Goal: Information Seeking & Learning: Get advice/opinions

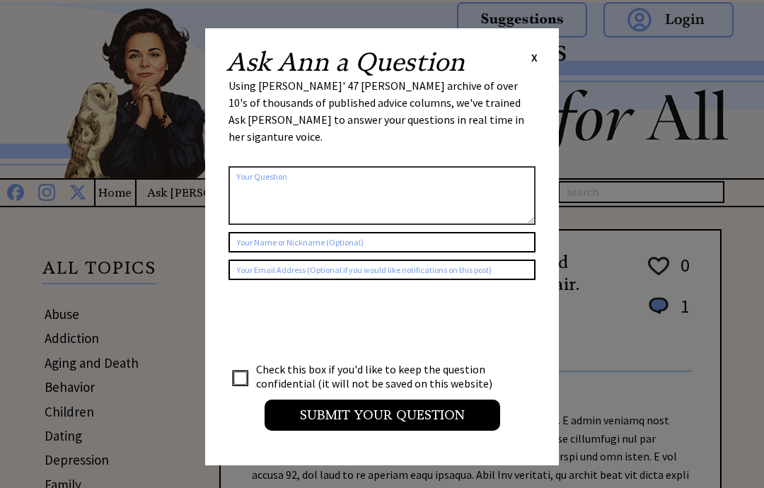
click at [537, 47] on div "Ask Ann a Question X Using Ann Landers' 47 vear archive of over 10's of thousan…" at bounding box center [382, 246] width 354 height 437
click at [534, 56] on span "X" at bounding box center [534, 57] width 6 height 14
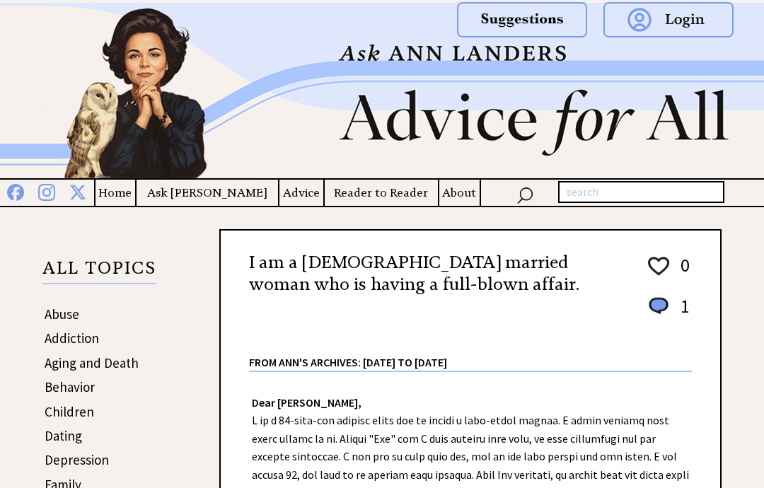
click at [285, 194] on h4 "Advice" at bounding box center [302, 193] width 44 height 18
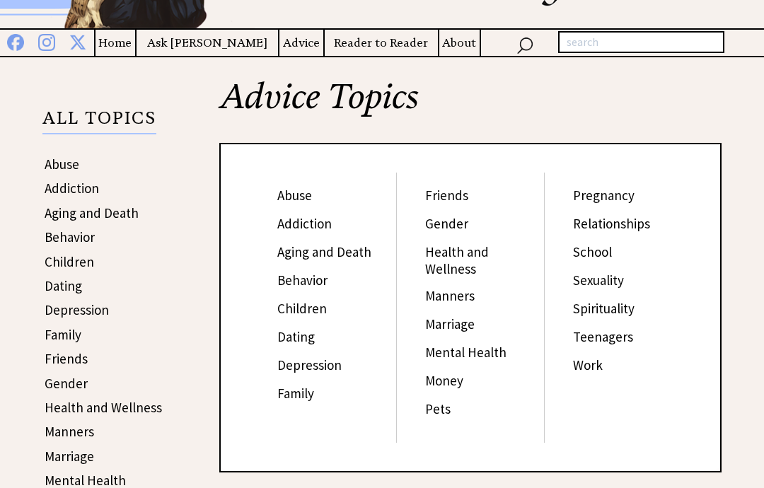
scroll to position [151, 0]
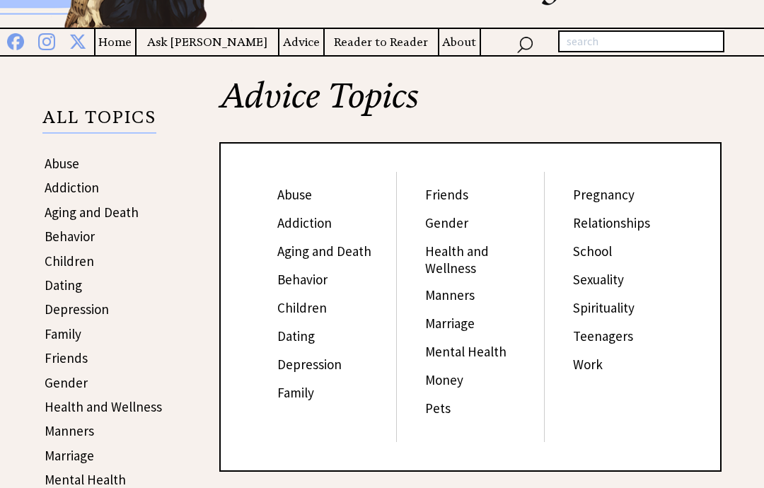
click at [585, 366] on link "Work" at bounding box center [588, 364] width 30 height 17
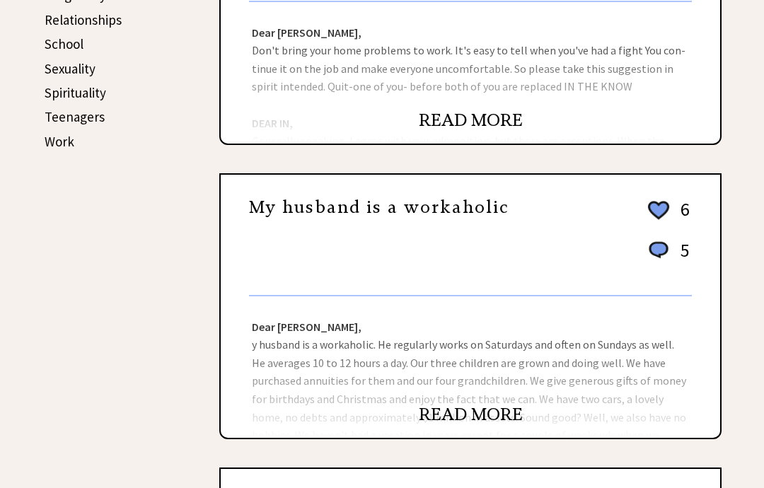
scroll to position [708, 0]
click at [456, 416] on link "READ MORE" at bounding box center [471, 414] width 104 height 21
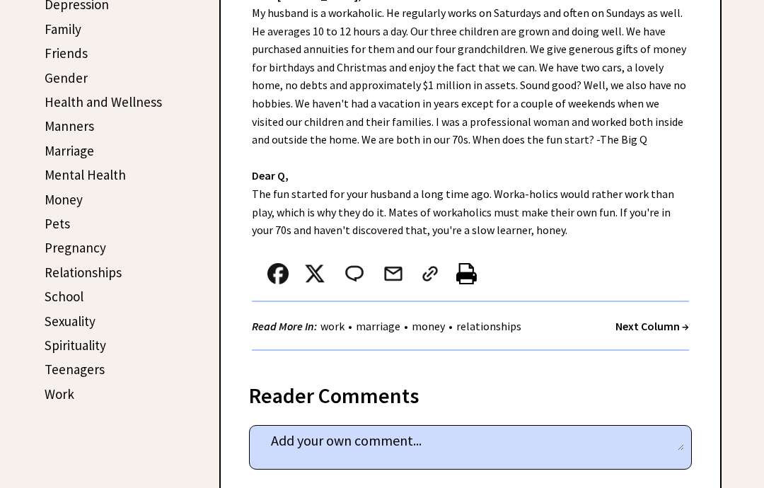
scroll to position [456, 0]
